Goal: Information Seeking & Learning: Learn about a topic

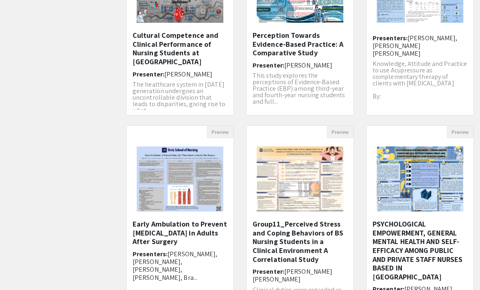
scroll to position [223, 0]
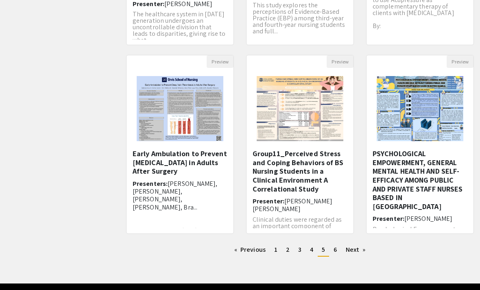
click at [322, 178] on h5 "Group11_Perceived Stress and Coping Behaviors of BS Nursing Students in a Clini…" at bounding box center [299, 171] width 95 height 44
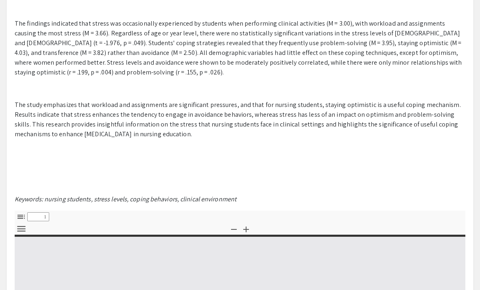
scroll to position [15, 0]
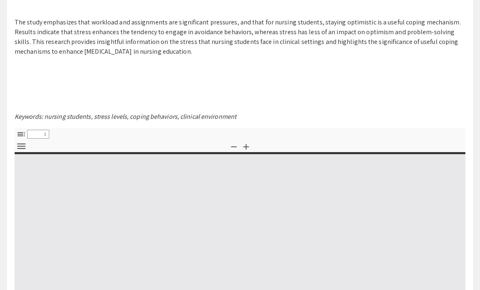
select select "custom"
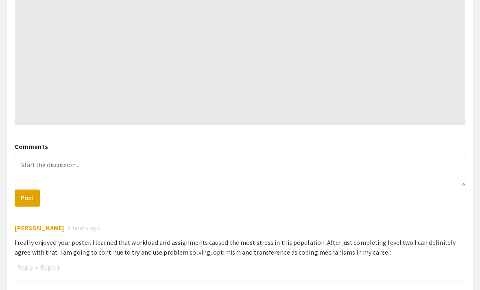
type input "0"
select select "custom"
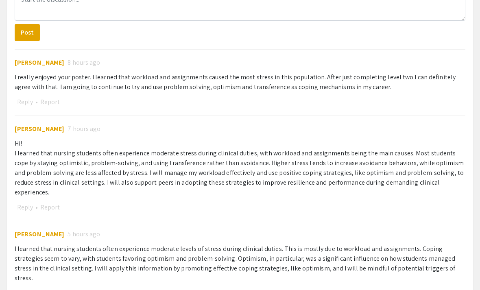
scroll to position [723, 0]
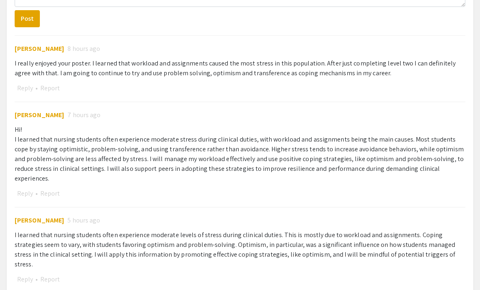
type input "1"
select select "auto"
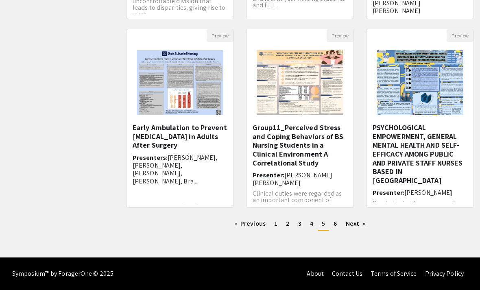
scroll to position [223, 0]
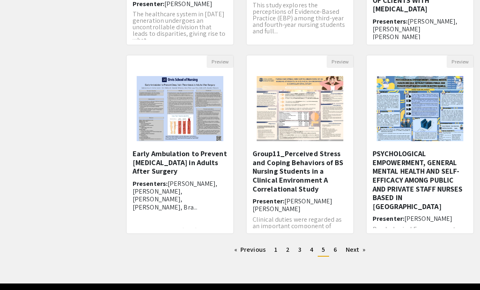
click at [421, 213] on div "PSYCHOLOGICAL EMPOWERMENT, GENERAL MENTAL HEALTH AND SELF-EFFICACY AMONG PUBLIC…" at bounding box center [419, 188] width 95 height 79
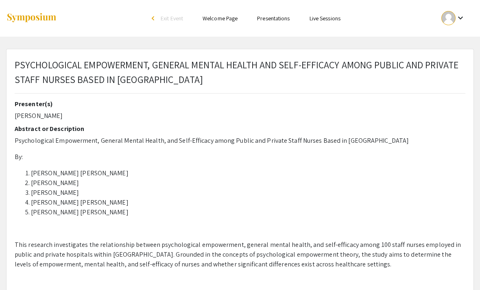
select select "custom"
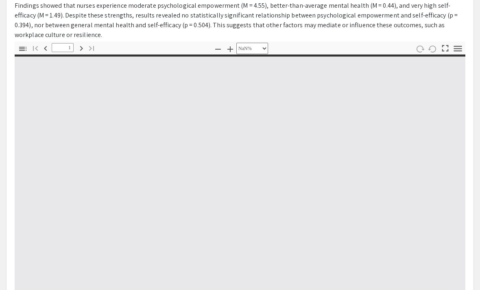
type input "0"
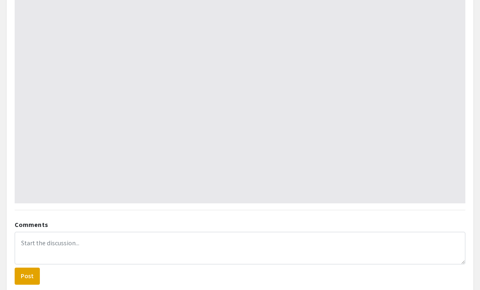
select select "custom"
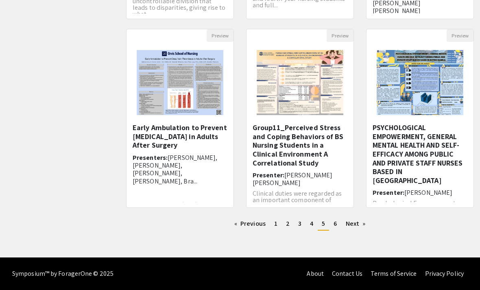
scroll to position [223, 0]
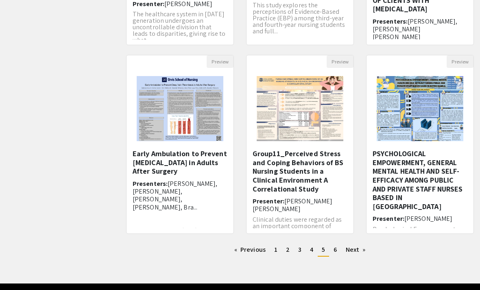
click at [351, 250] on link "Next page" at bounding box center [356, 250] width 28 height 12
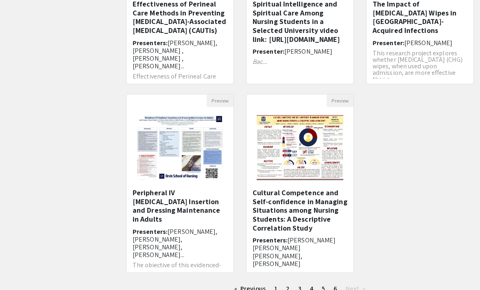
scroll to position [223, 0]
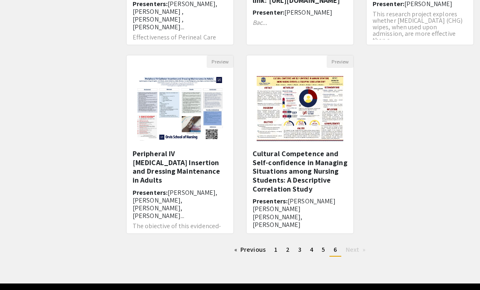
click at [234, 251] on link "Previous page" at bounding box center [249, 250] width 39 height 12
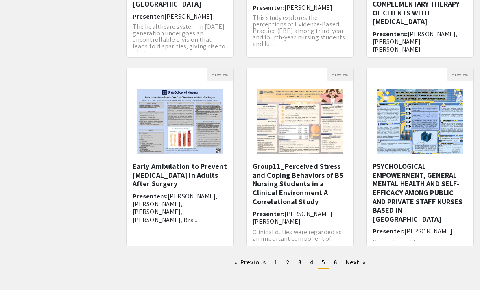
scroll to position [223, 0]
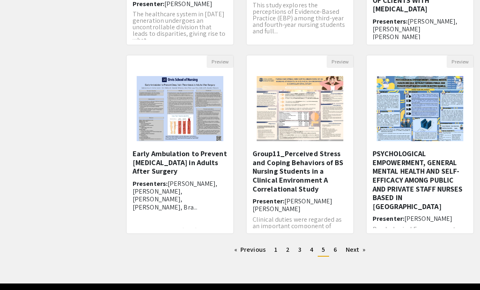
click at [234, 249] on link "Previous page" at bounding box center [249, 250] width 39 height 12
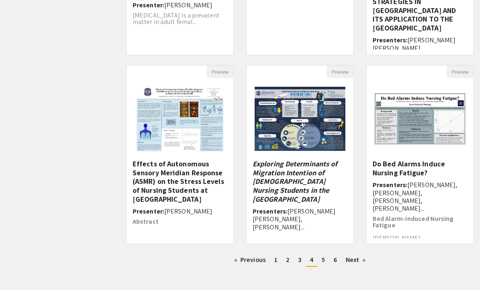
scroll to position [213, 0]
click at [283, 191] on em "Exploring Determinants of Migration Intention of [DEMOGRAPHIC_DATA] Nursing Stu…" at bounding box center [294, 181] width 85 height 44
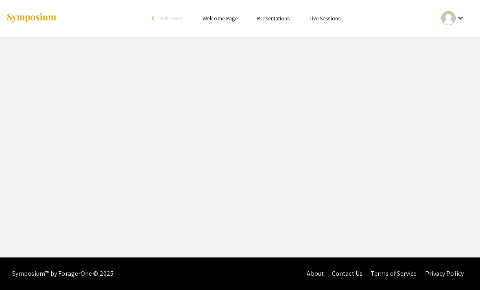
select select "custom"
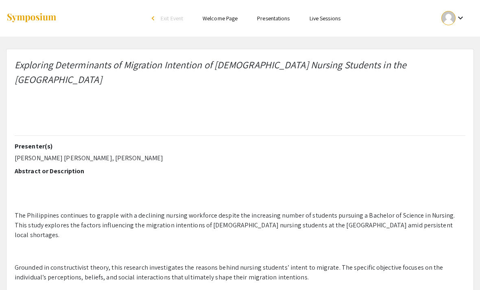
type input "0"
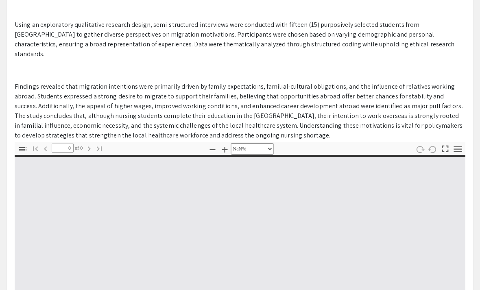
select select "auto"
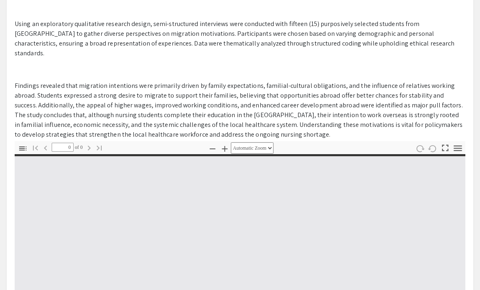
type input "1"
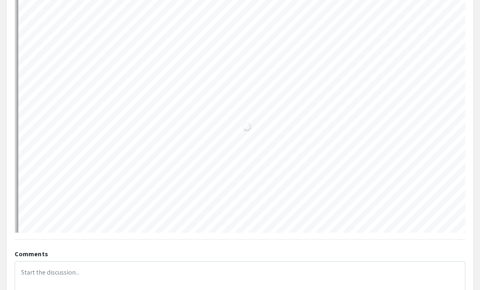
select select "auto"
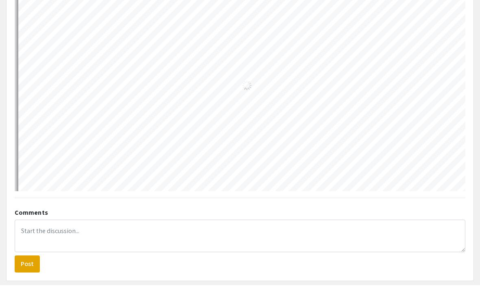
scroll to position [0, 0]
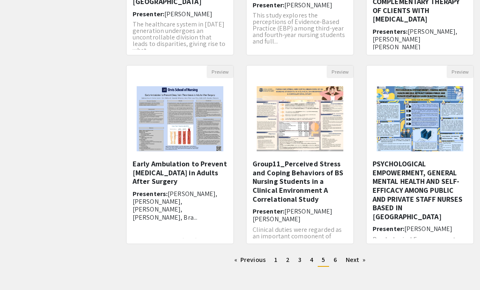
scroll to position [223, 0]
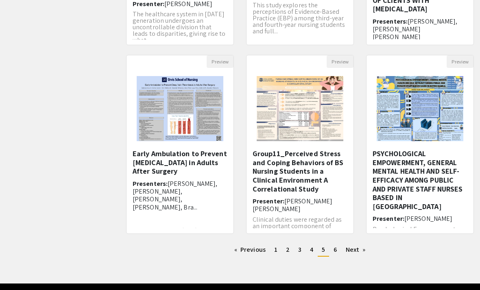
click at [239, 250] on link "Previous page" at bounding box center [249, 250] width 39 height 12
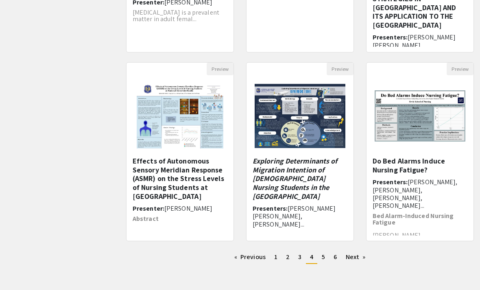
scroll to position [223, 0]
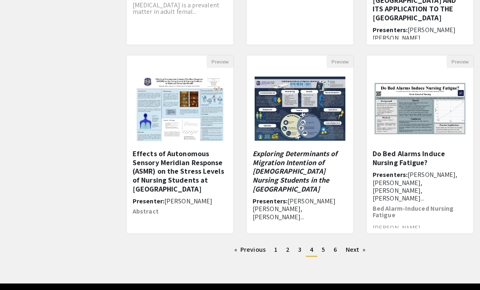
click at [242, 252] on link "Previous page" at bounding box center [249, 250] width 39 height 12
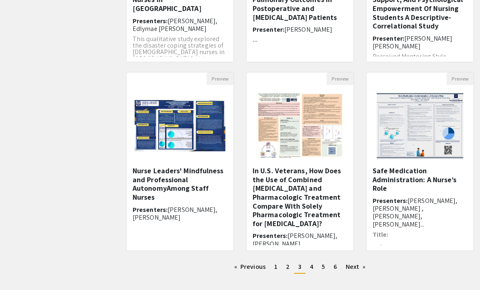
click at [235, 268] on link "Previous page" at bounding box center [249, 267] width 39 height 12
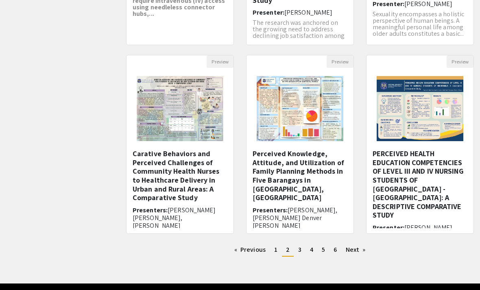
click at [287, 206] on span "[PERSON_NAME], [PERSON_NAME] Denver [PERSON_NAME]" at bounding box center [294, 218] width 85 height 24
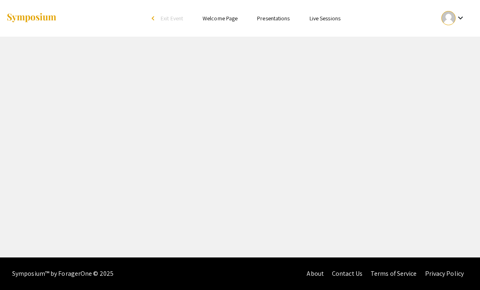
select select "custom"
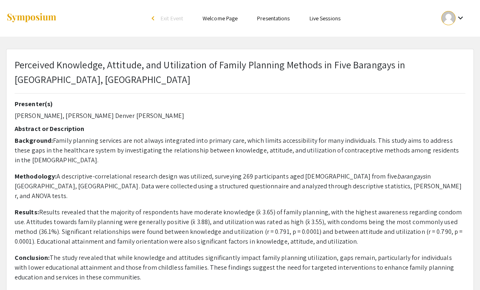
type input "0"
select select "custom"
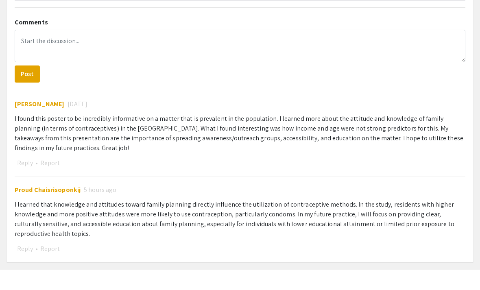
type input "1"
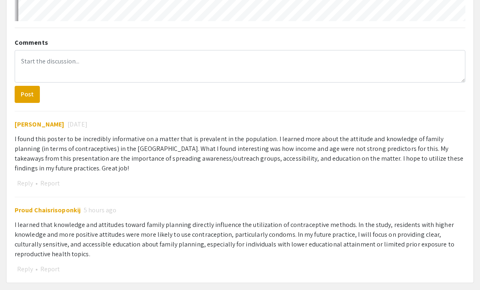
select select "auto"
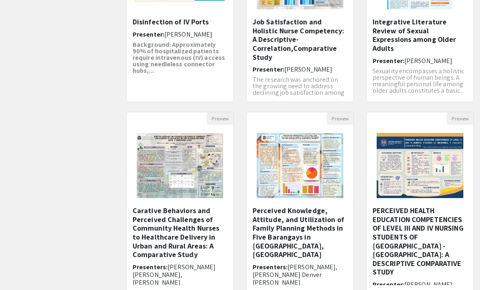
scroll to position [166, 0]
click at [320, 243] on h5 "Perceived Knowledge, Attitude, and Utilization of Family Planning Methods in Fi…" at bounding box center [299, 232] width 95 height 53
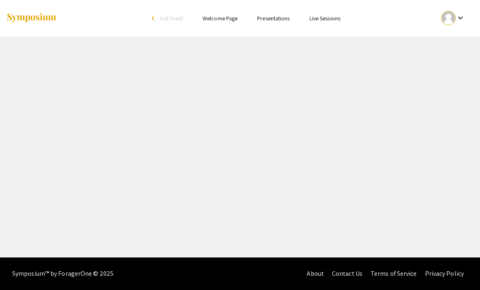
select select "custom"
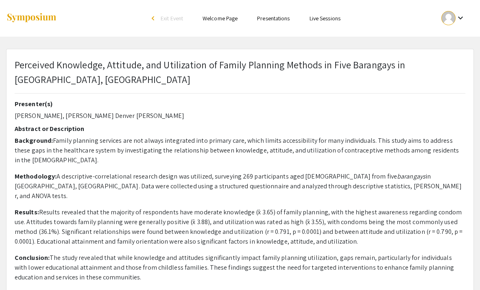
type input "0"
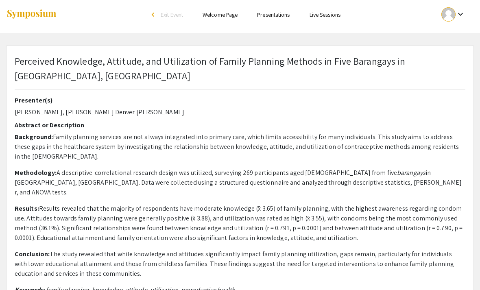
select select "auto"
type input "1"
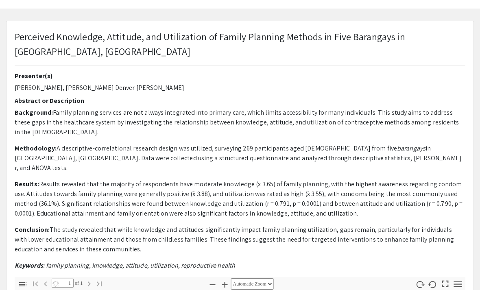
scroll to position [28, 0]
select select "auto"
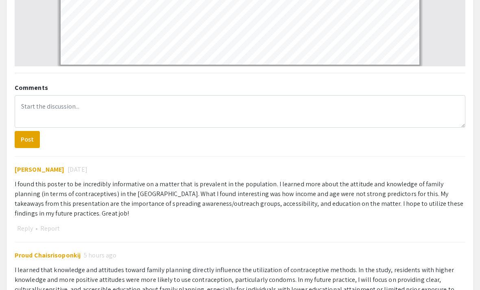
scroll to position [521, 0]
